Goal: Navigation & Orientation: Find specific page/section

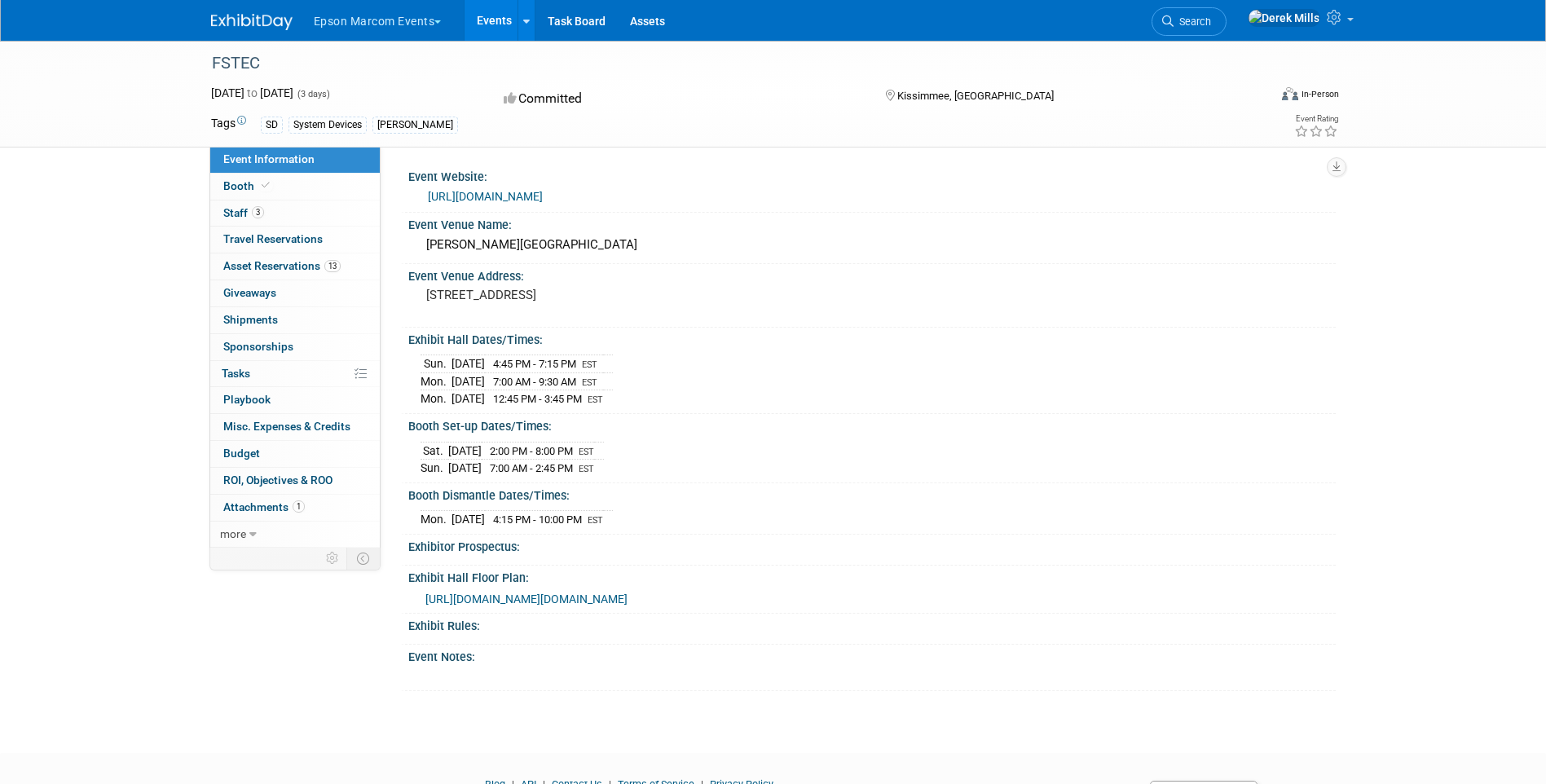
click at [493, 24] on link "Events" at bounding box center [494, 20] width 59 height 41
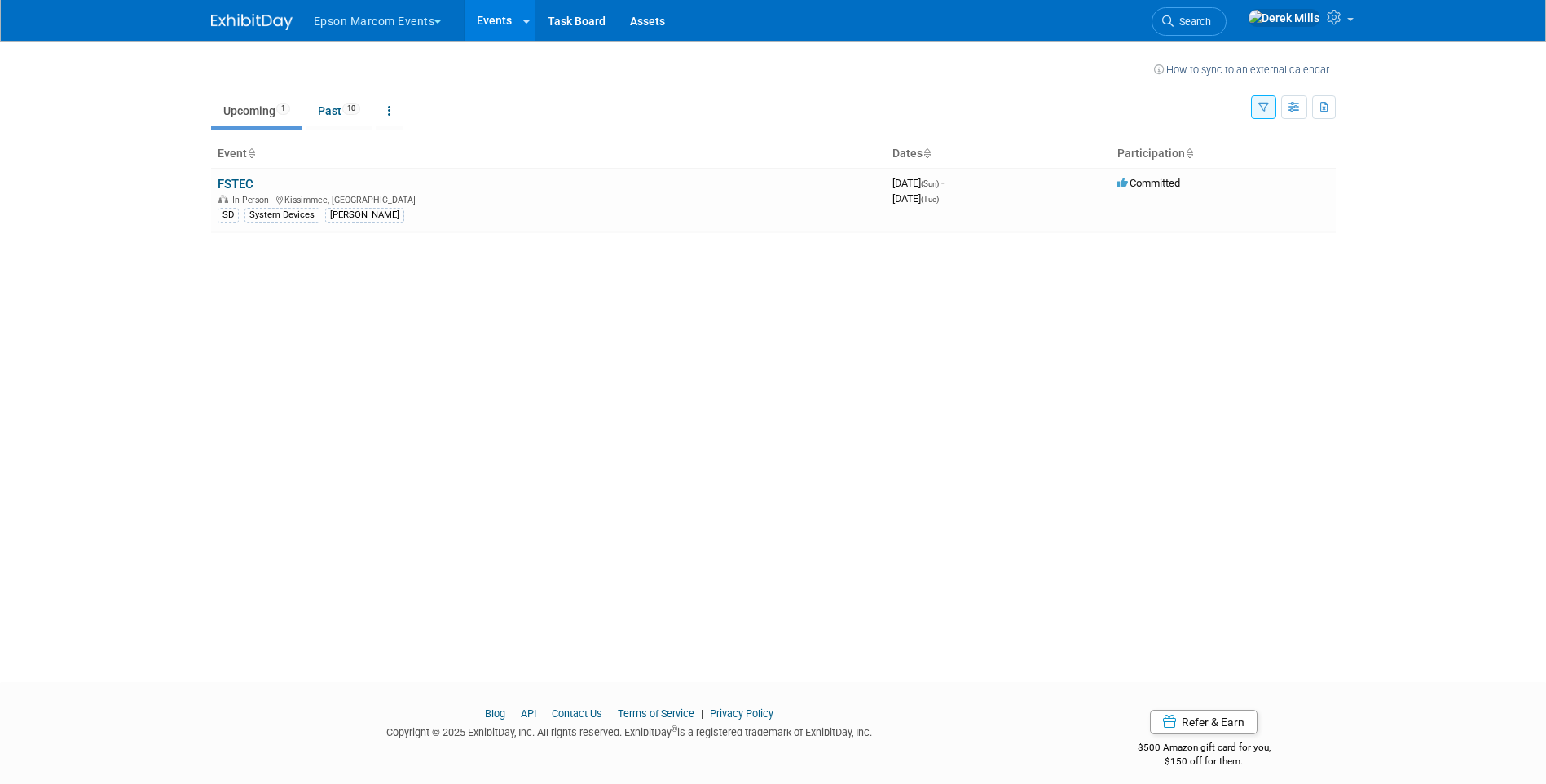
click at [436, 16] on button "Epson Marcom Events" at bounding box center [386, 18] width 150 height 36
click at [400, 145] on link "Epson Non-Marcom Events" at bounding box center [397, 145] width 167 height 23
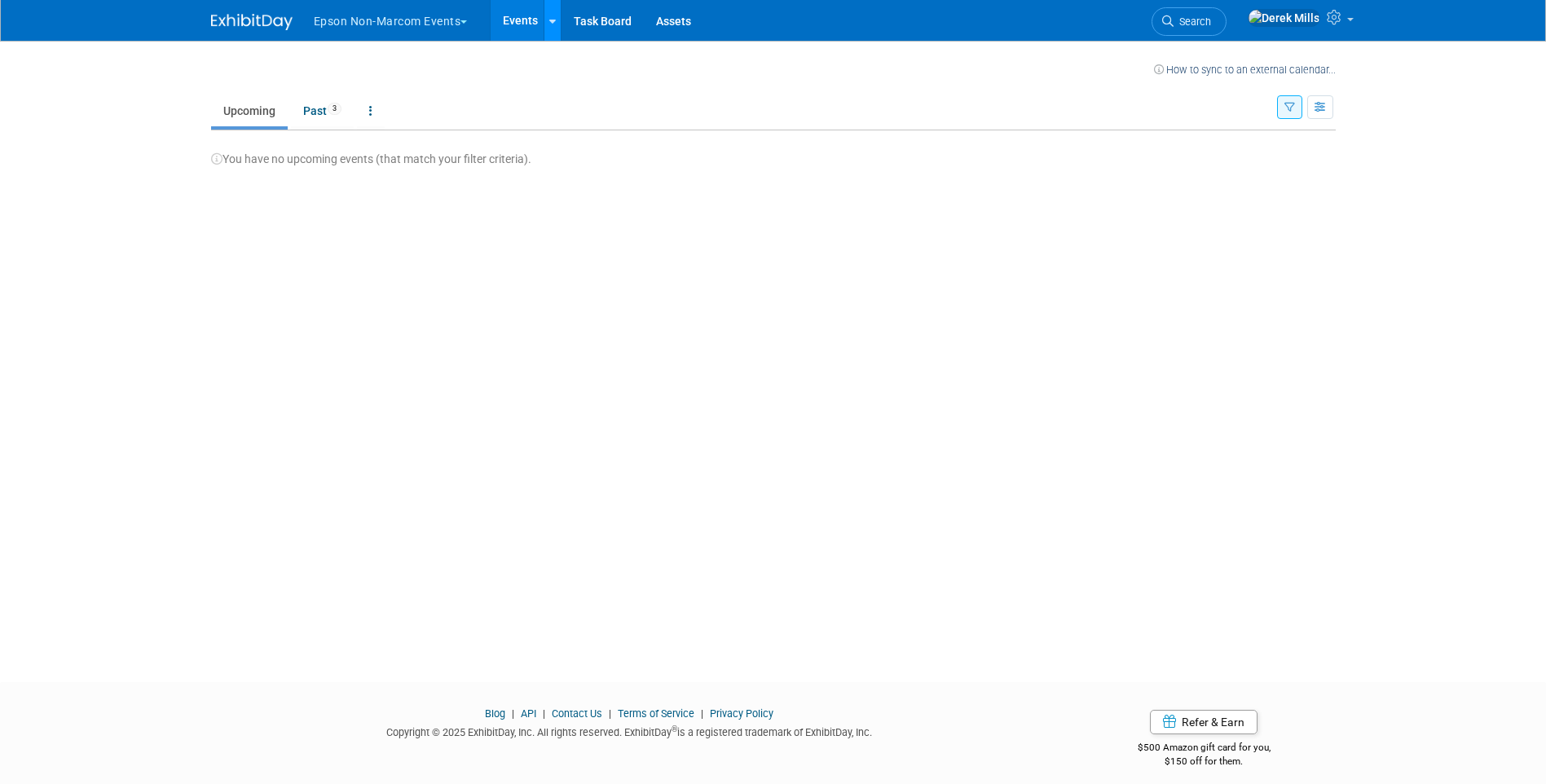
click at [559, 23] on link at bounding box center [552, 20] width 17 height 41
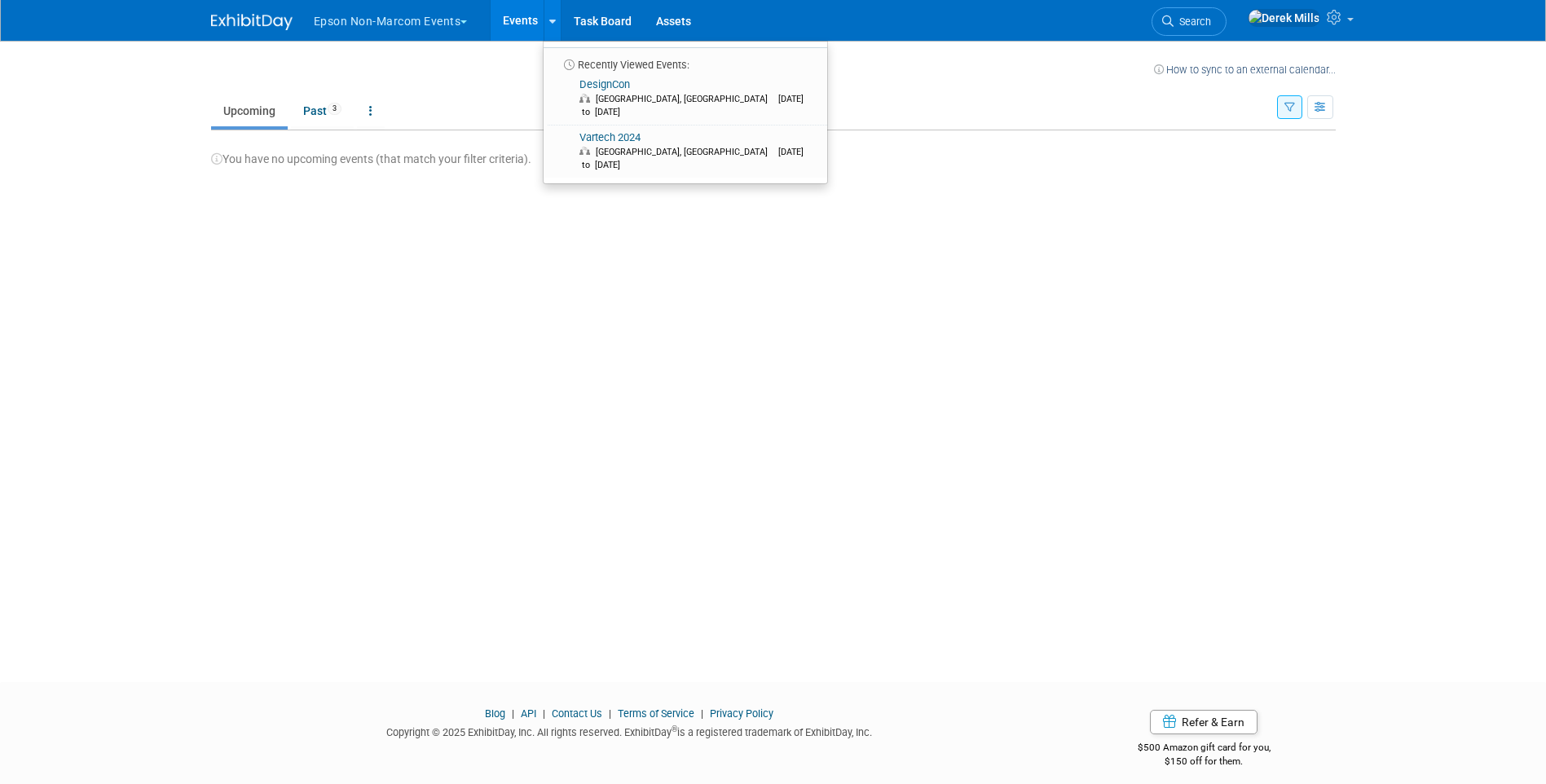
click at [509, 15] on link "Events" at bounding box center [520, 20] width 59 height 41
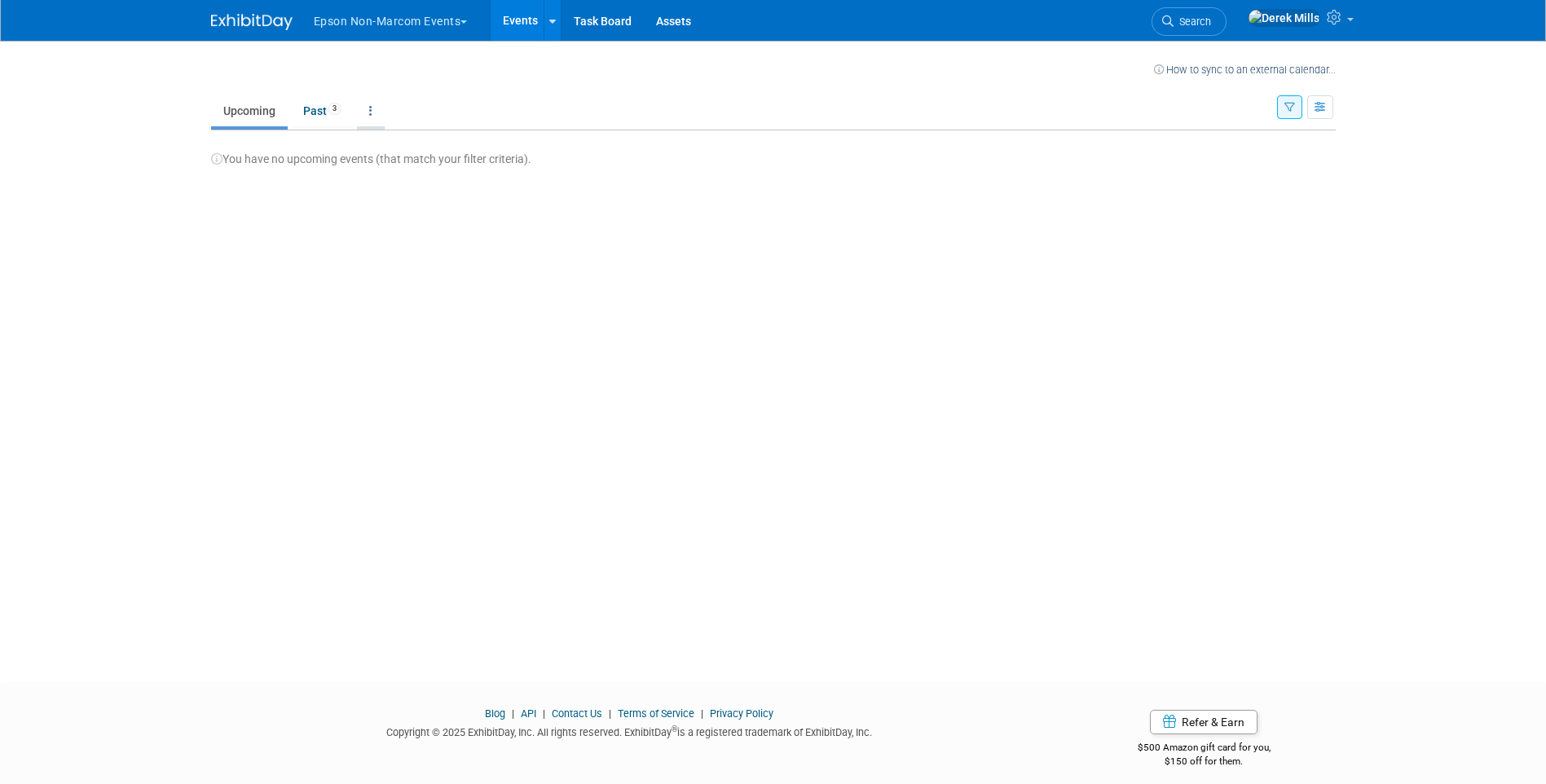
click at [374, 107] on link at bounding box center [370, 111] width 28 height 31
click at [392, 145] on link "All Events 3 Past and Upcoming" at bounding box center [421, 148] width 129 height 36
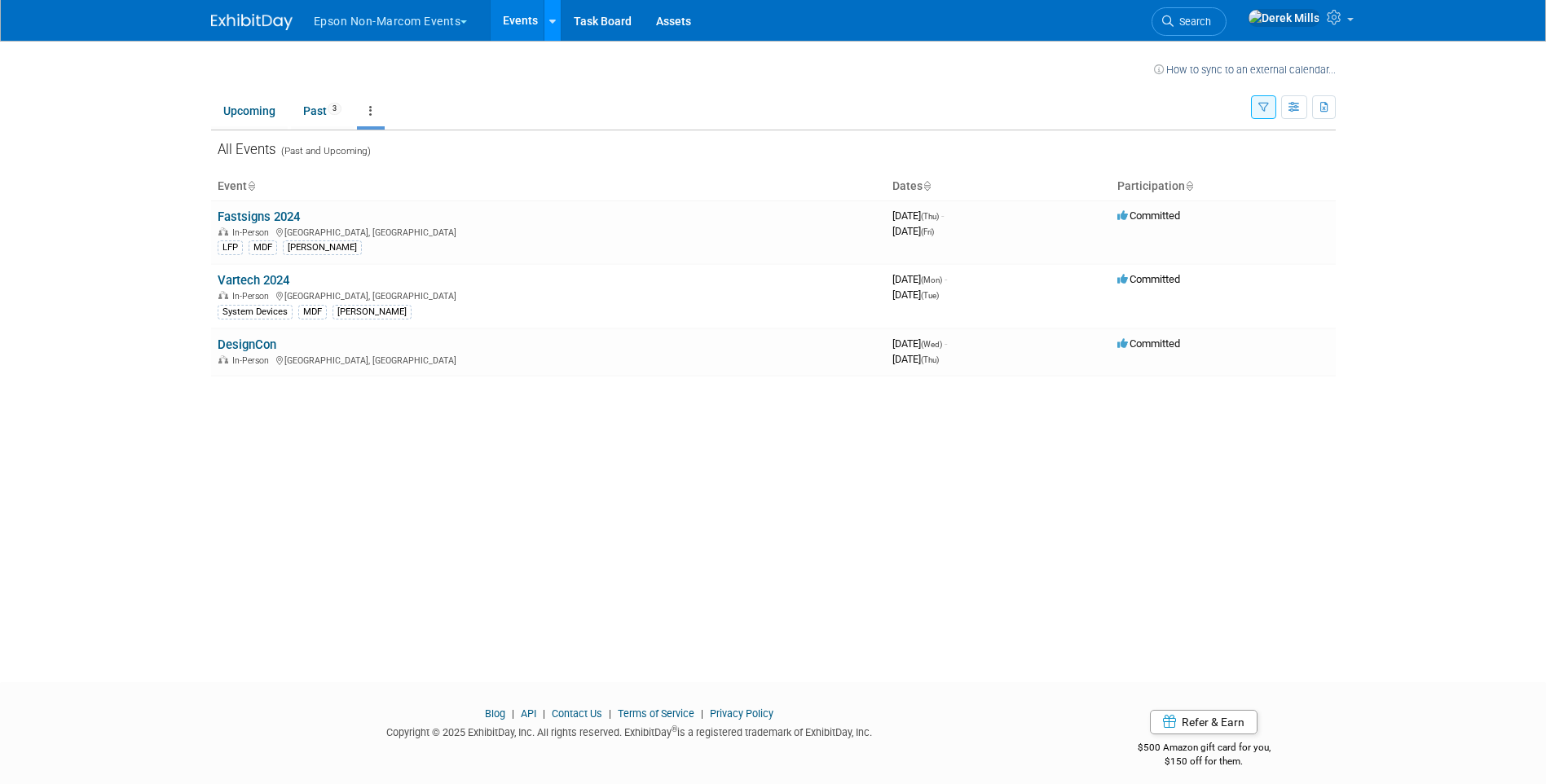
click at [556, 32] on link at bounding box center [552, 20] width 17 height 41
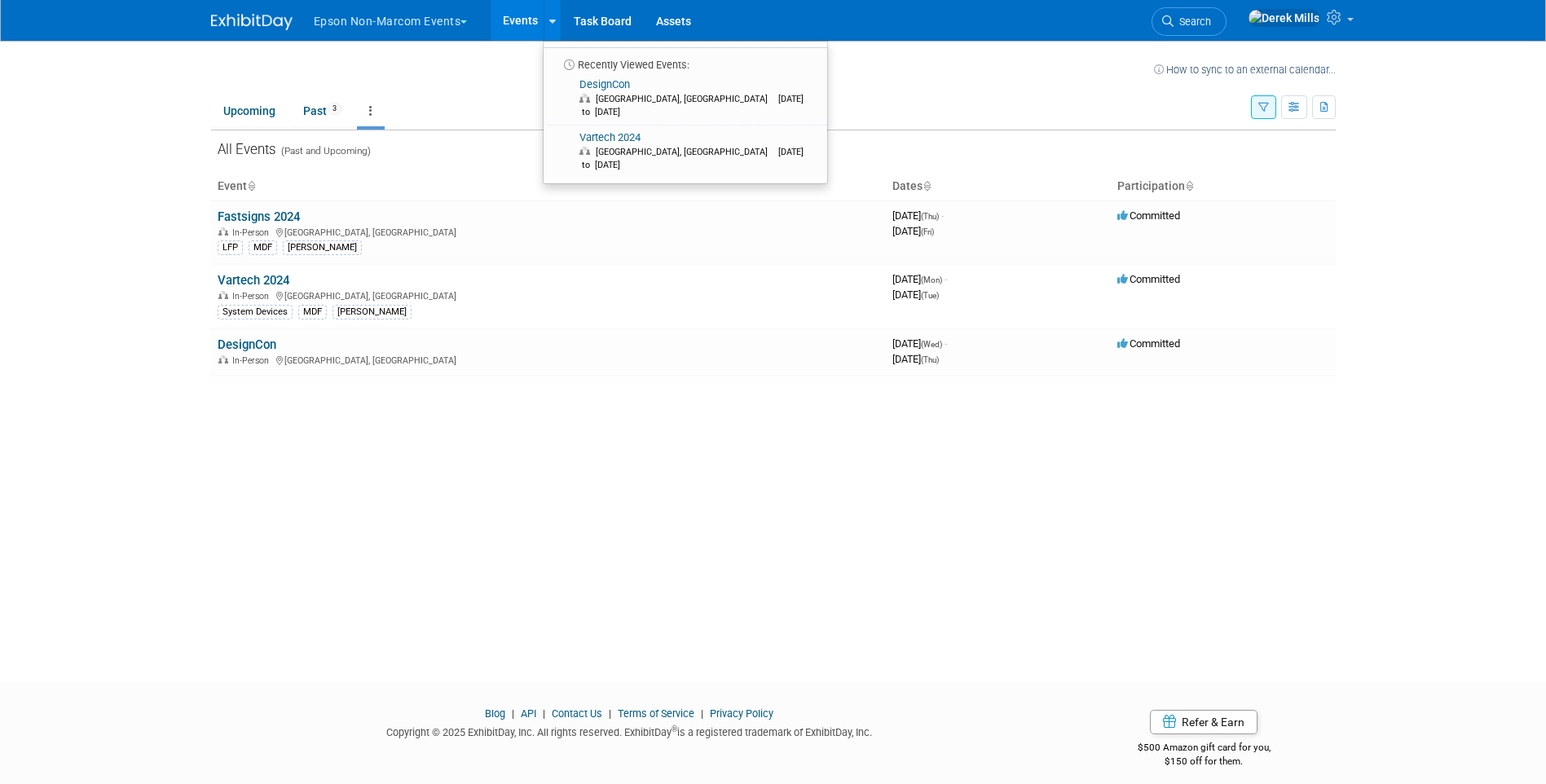
click at [467, 17] on button "Epson Non-Marcom Events" at bounding box center [400, 18] width 176 height 36
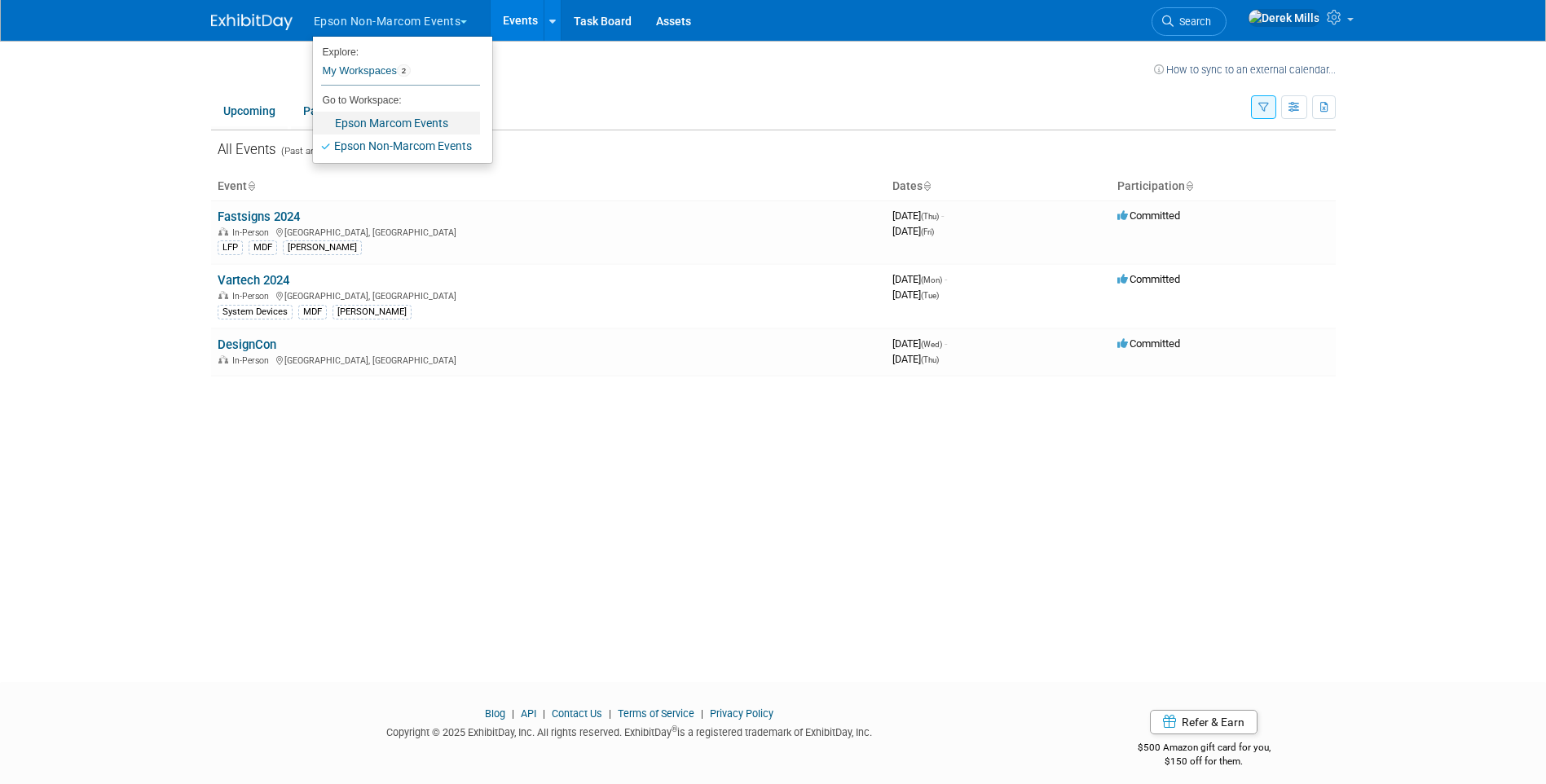
click at [408, 116] on link "Epson Marcom Events" at bounding box center [397, 123] width 167 height 23
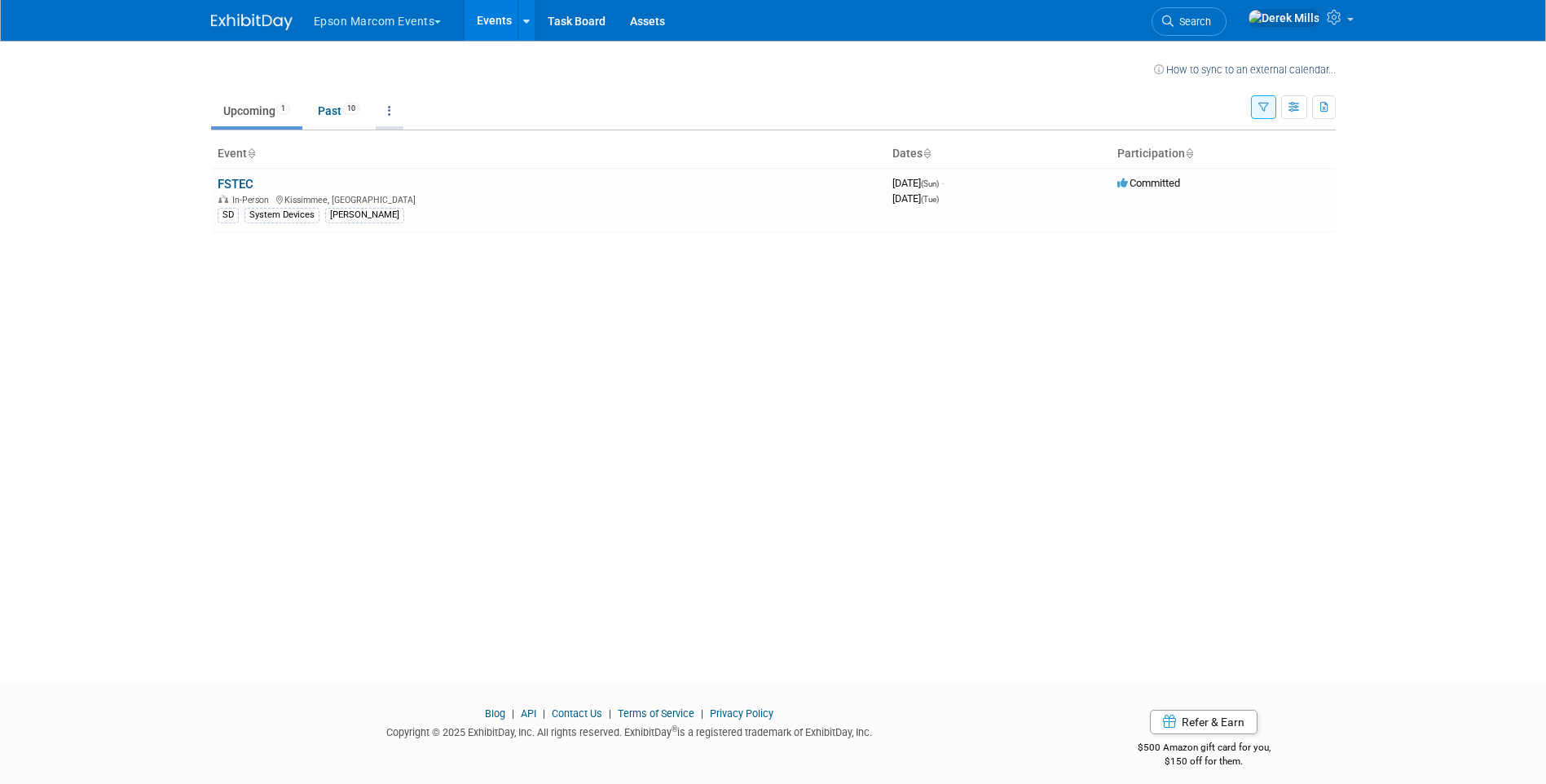
click at [397, 106] on link at bounding box center [389, 111] width 28 height 31
click at [427, 150] on span "Past and Upcoming" at bounding box center [440, 156] width 97 height 13
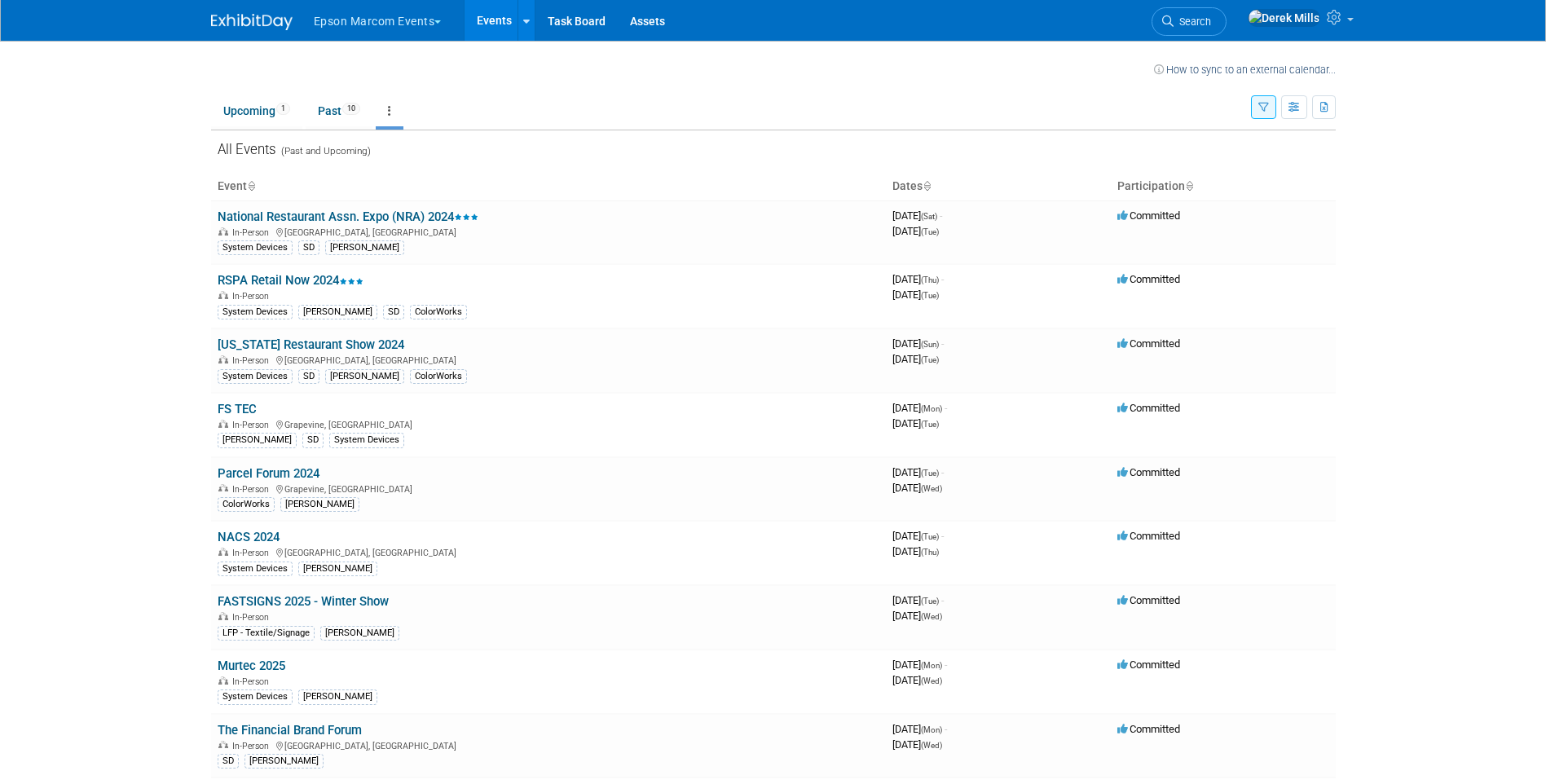
click at [445, 23] on button "Epson Marcom Events" at bounding box center [386, 18] width 150 height 36
click at [392, 145] on link "Epson Non-Marcom Events" at bounding box center [397, 145] width 167 height 23
